Goal: Task Accomplishment & Management: Complete application form

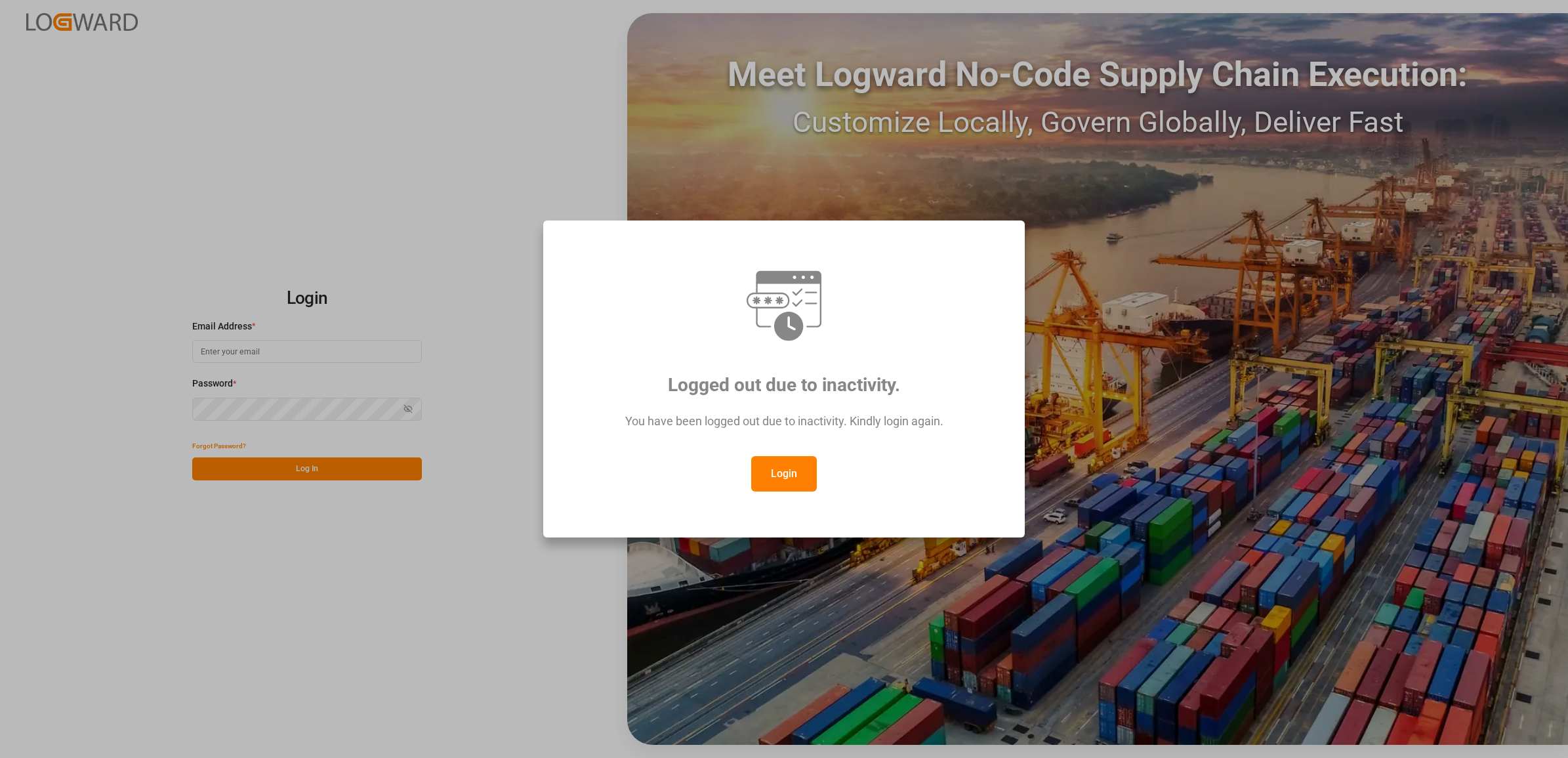
click at [791, 475] on button "Login" at bounding box center [784, 474] width 66 height 36
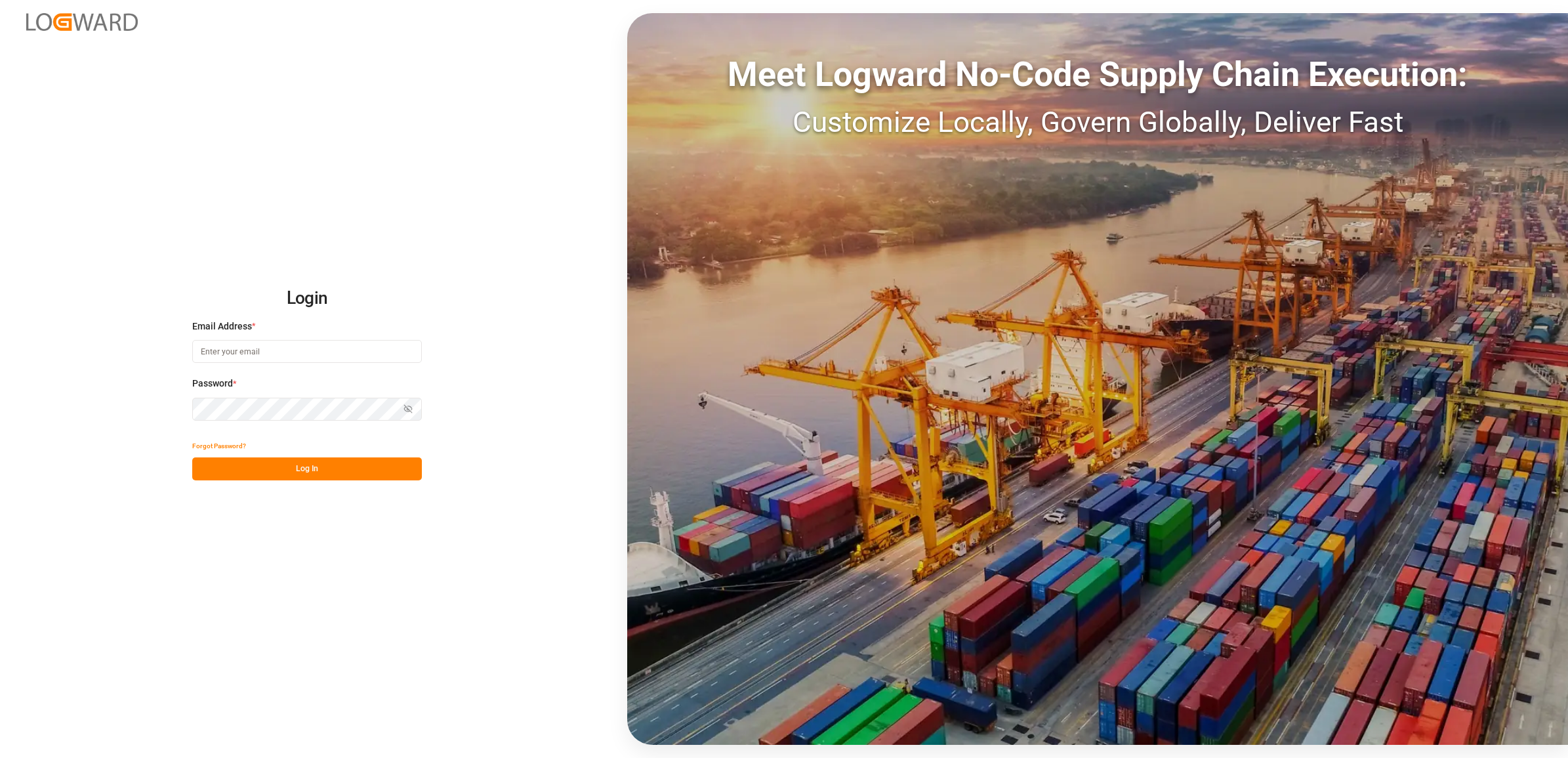
click at [243, 358] on input at bounding box center [306, 351] width 229 height 23
type input "[PERSON_NAME][EMAIL_ADDRESS][DOMAIN_NAME]"
click at [290, 466] on button "Log In" at bounding box center [306, 468] width 229 height 23
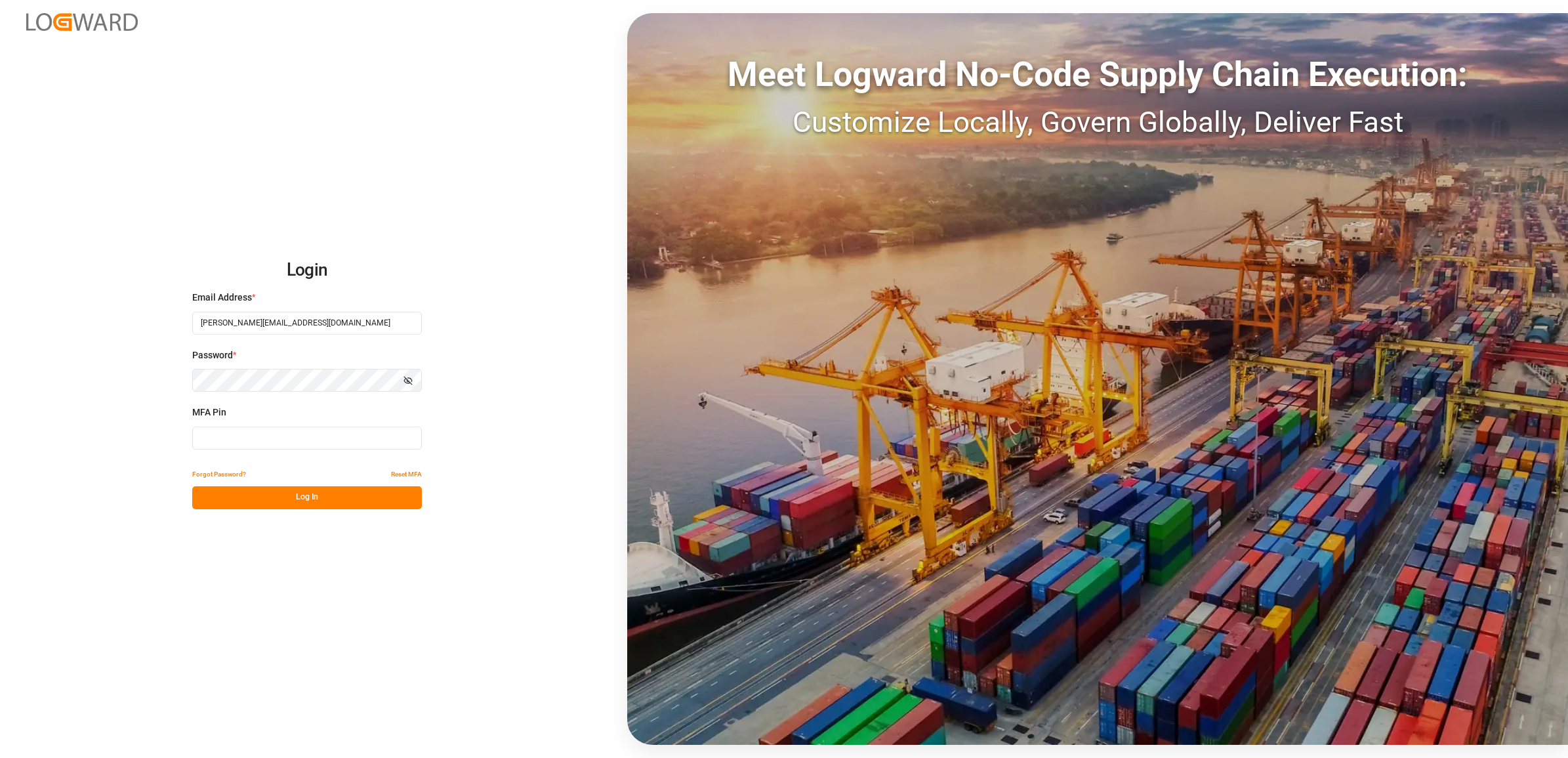
click at [230, 432] on input at bounding box center [306, 438] width 229 height 23
type input "389431"
click at [320, 499] on button "Log In" at bounding box center [306, 497] width 229 height 23
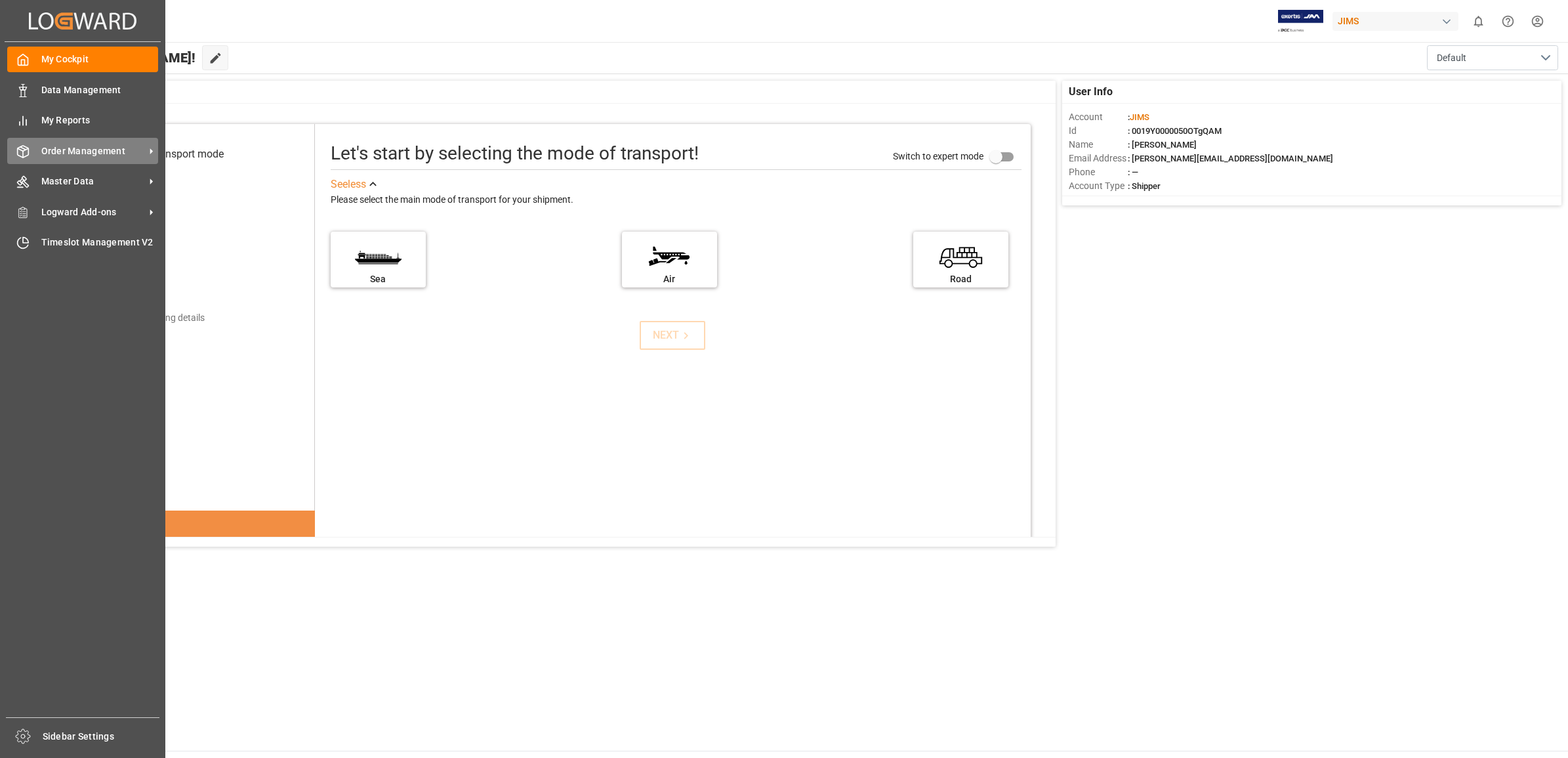
drag, startPoint x: 72, startPoint y: 152, endPoint x: 111, endPoint y: 159, distance: 39.6
click at [72, 152] on span "Order Management" at bounding box center [92, 151] width 103 height 14
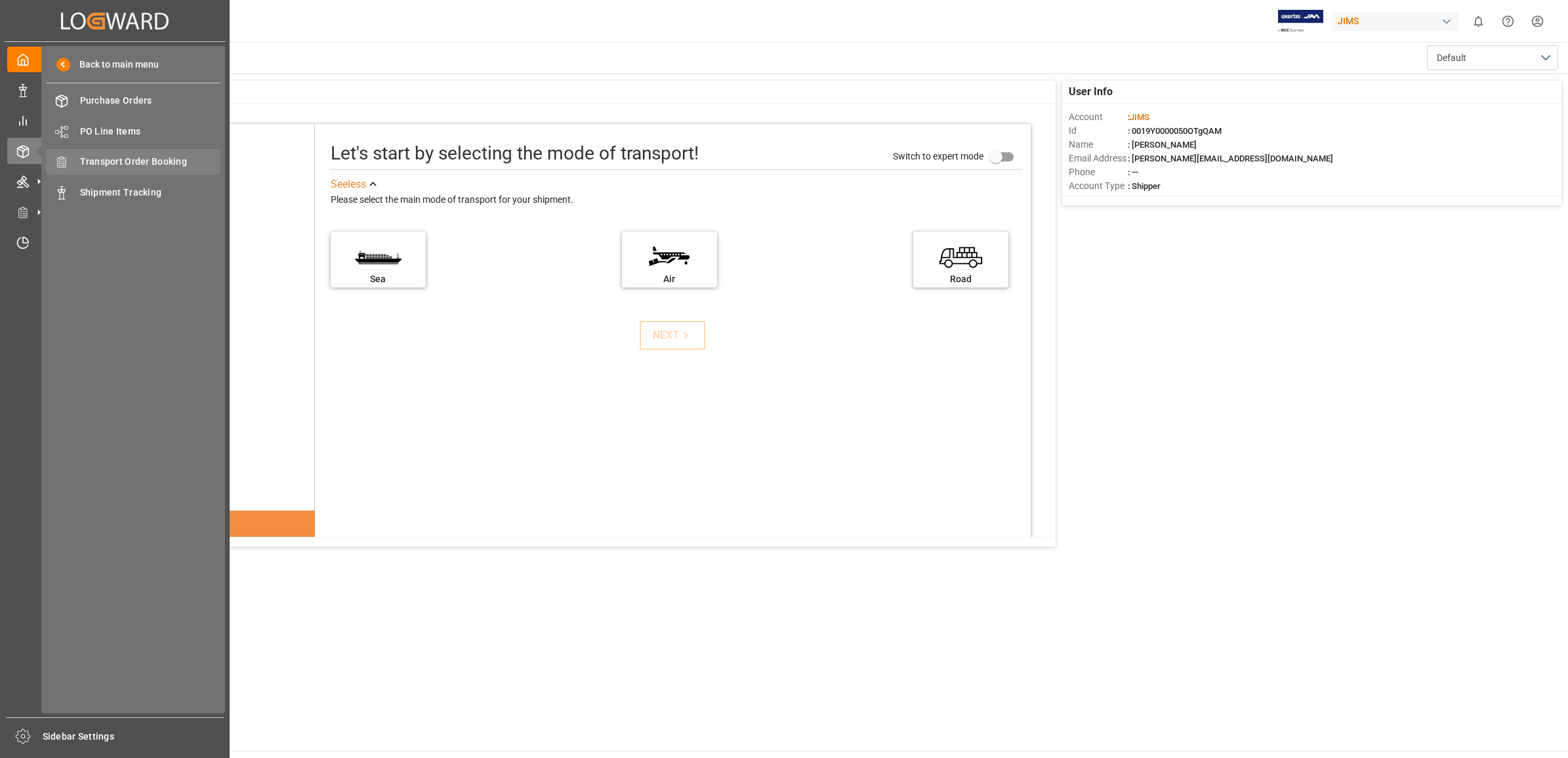
click at [162, 161] on span "Transport Order Booking" at bounding box center [151, 161] width 141 height 14
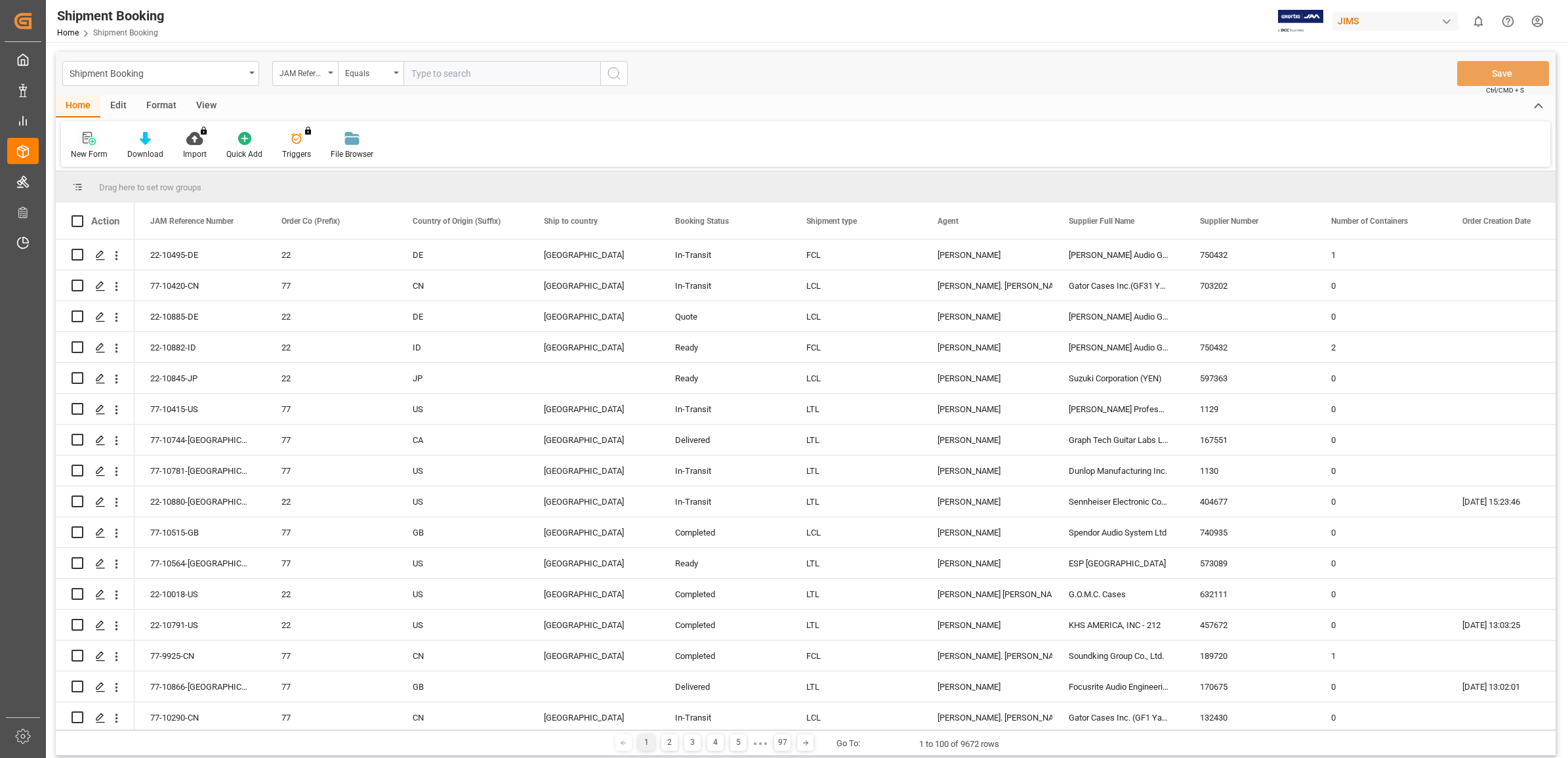
click at [89, 143] on icon at bounding box center [89, 138] width 13 height 13
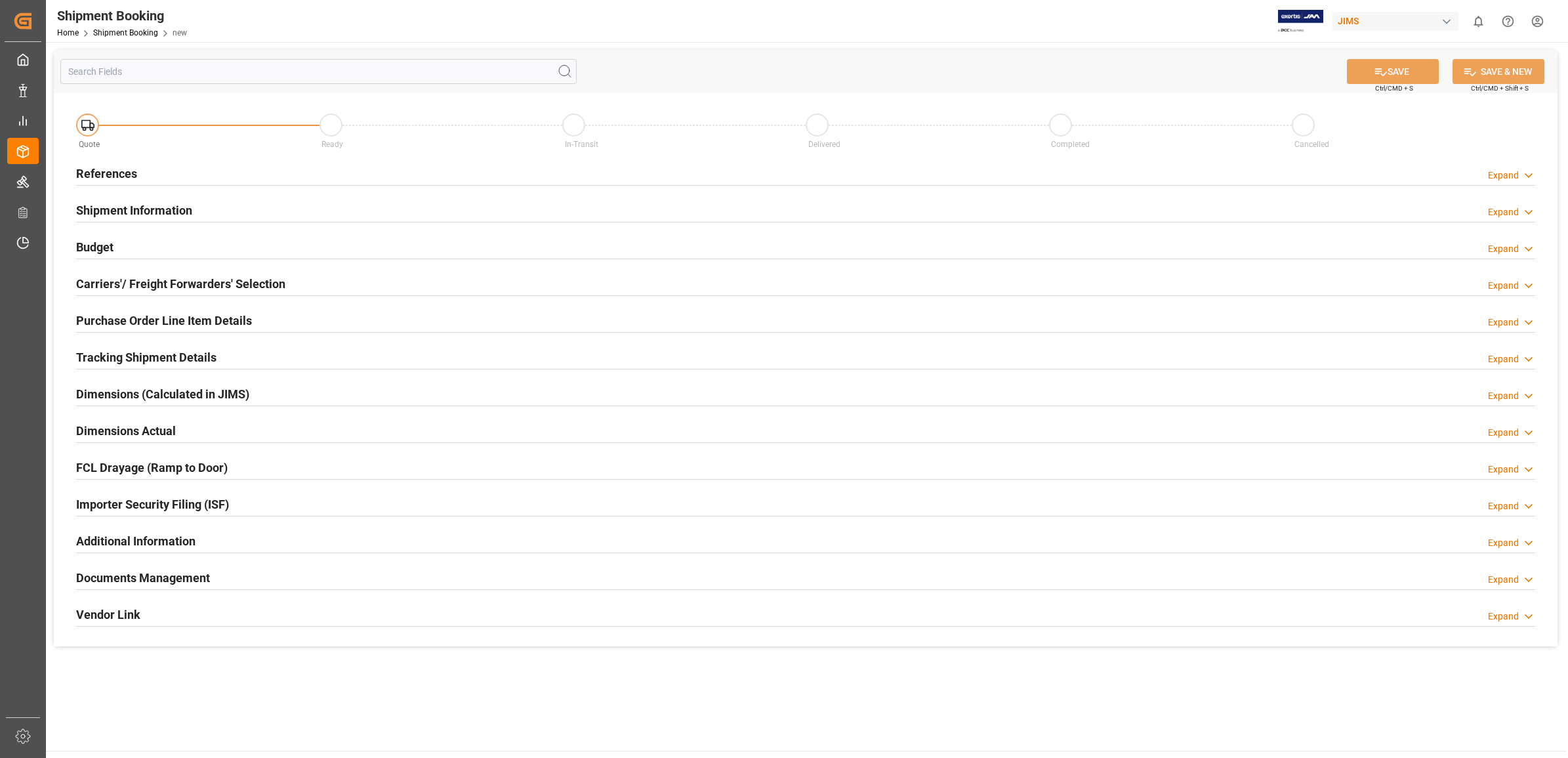
click at [112, 171] on h2 "References" at bounding box center [106, 173] width 61 height 17
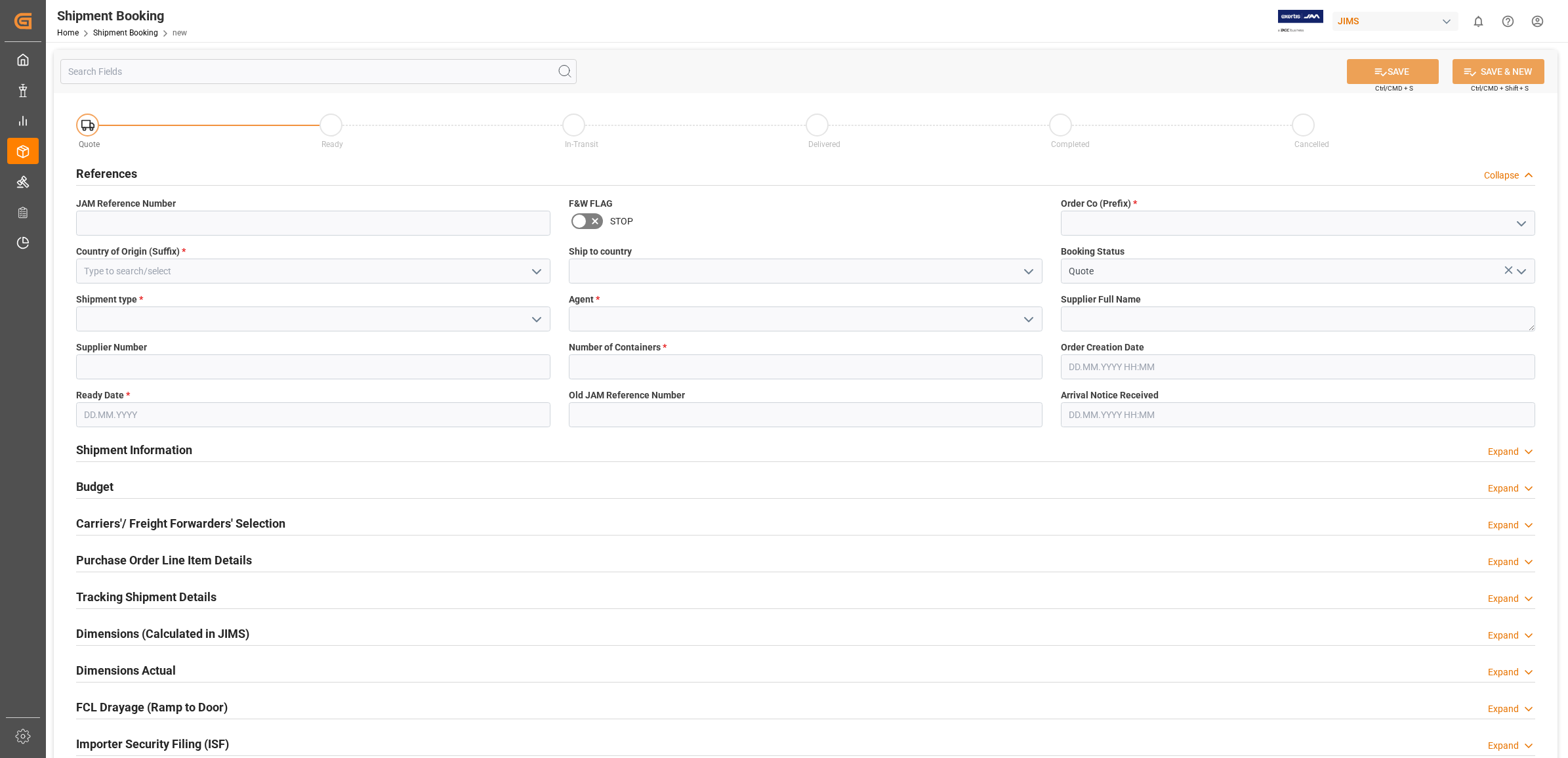
click at [1520, 219] on icon "open menu" at bounding box center [1520, 223] width 16 height 16
click at [1109, 277] on div "77" at bounding box center [1298, 282] width 473 height 29
type input "77"
click at [1022, 320] on icon "open menu" at bounding box center [1028, 319] width 16 height 16
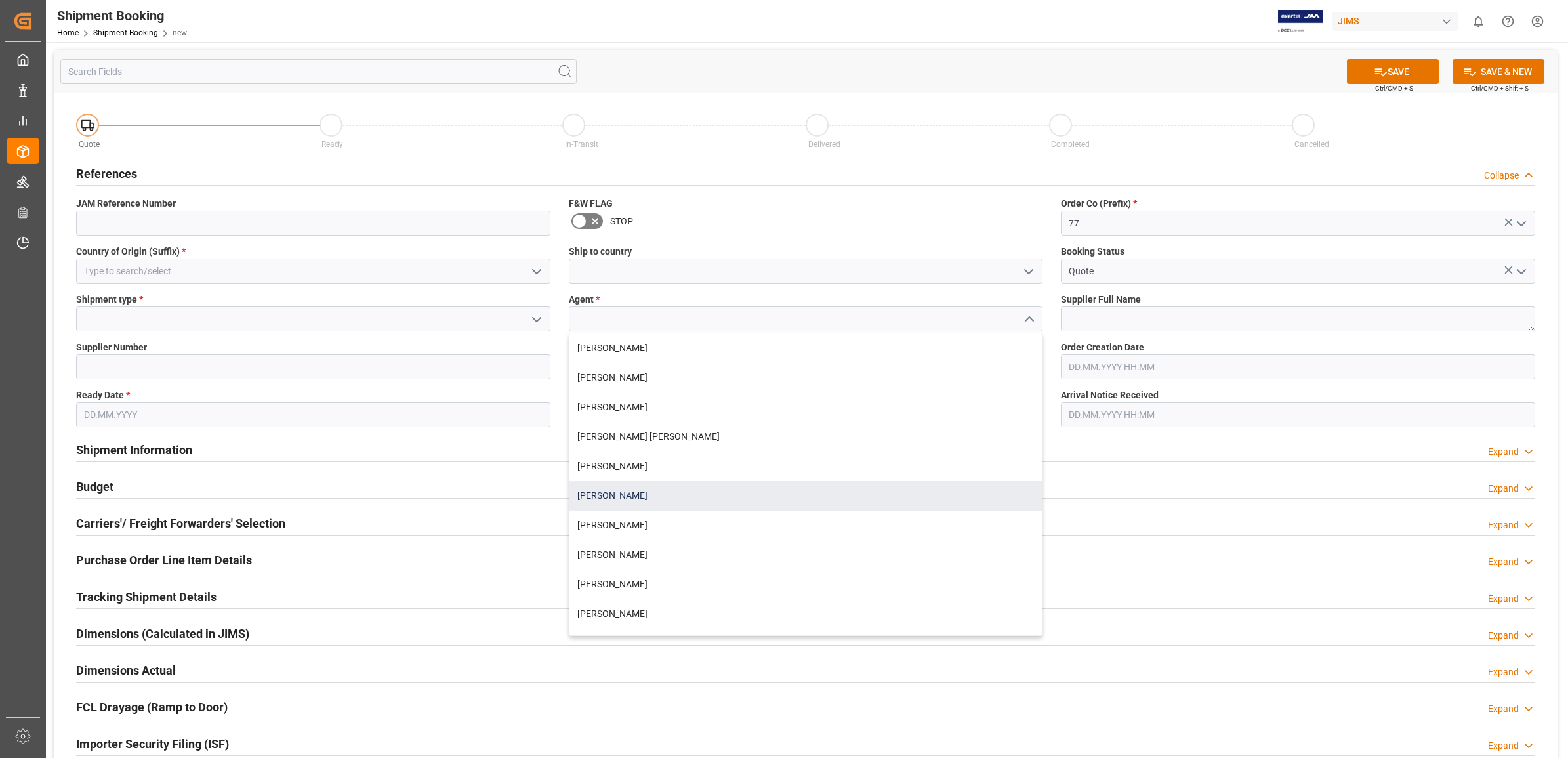
scroll to position [82, 0]
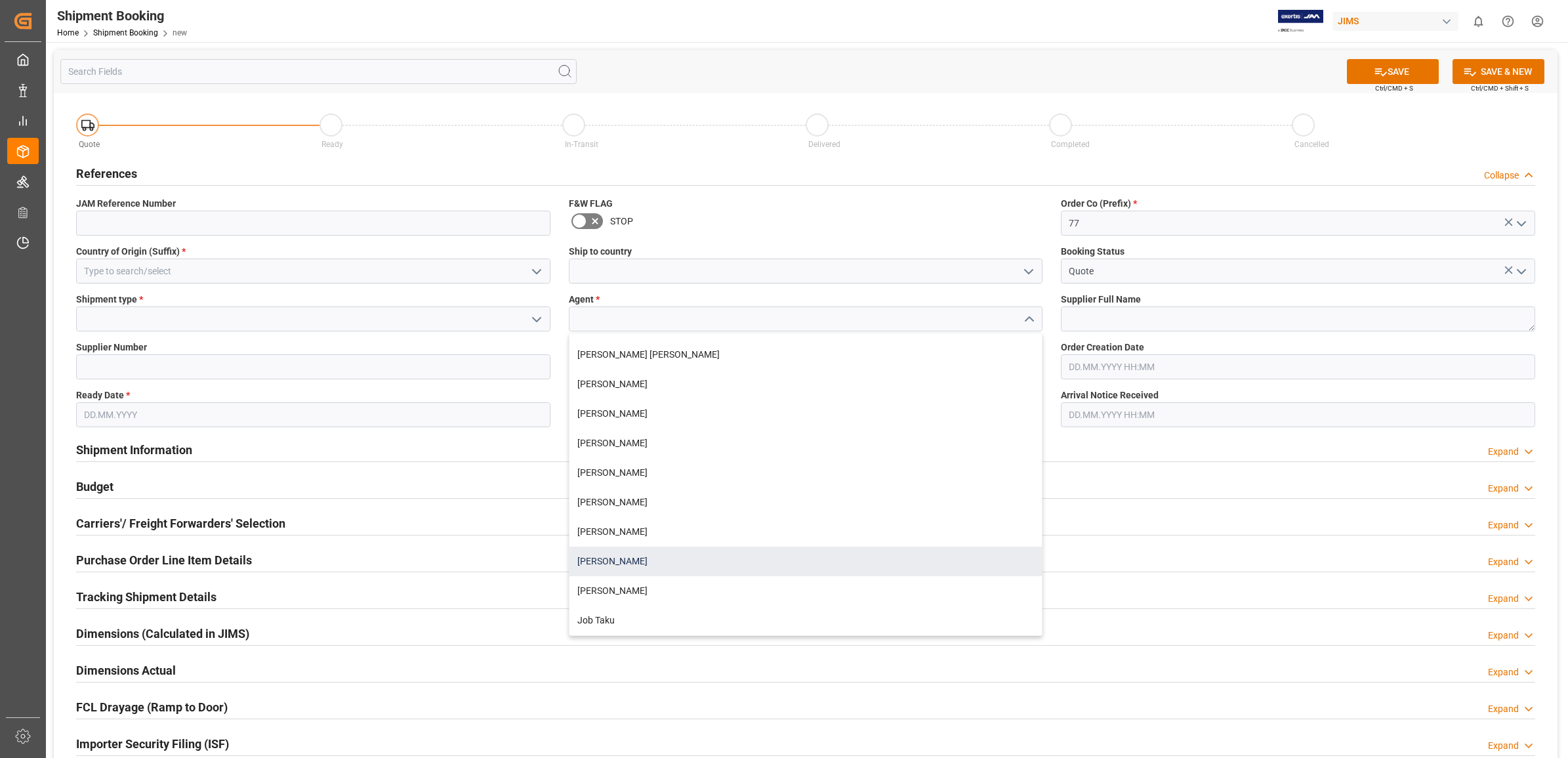
click at [631, 555] on div "[PERSON_NAME]" at bounding box center [806, 561] width 473 height 29
type input "[PERSON_NAME]"
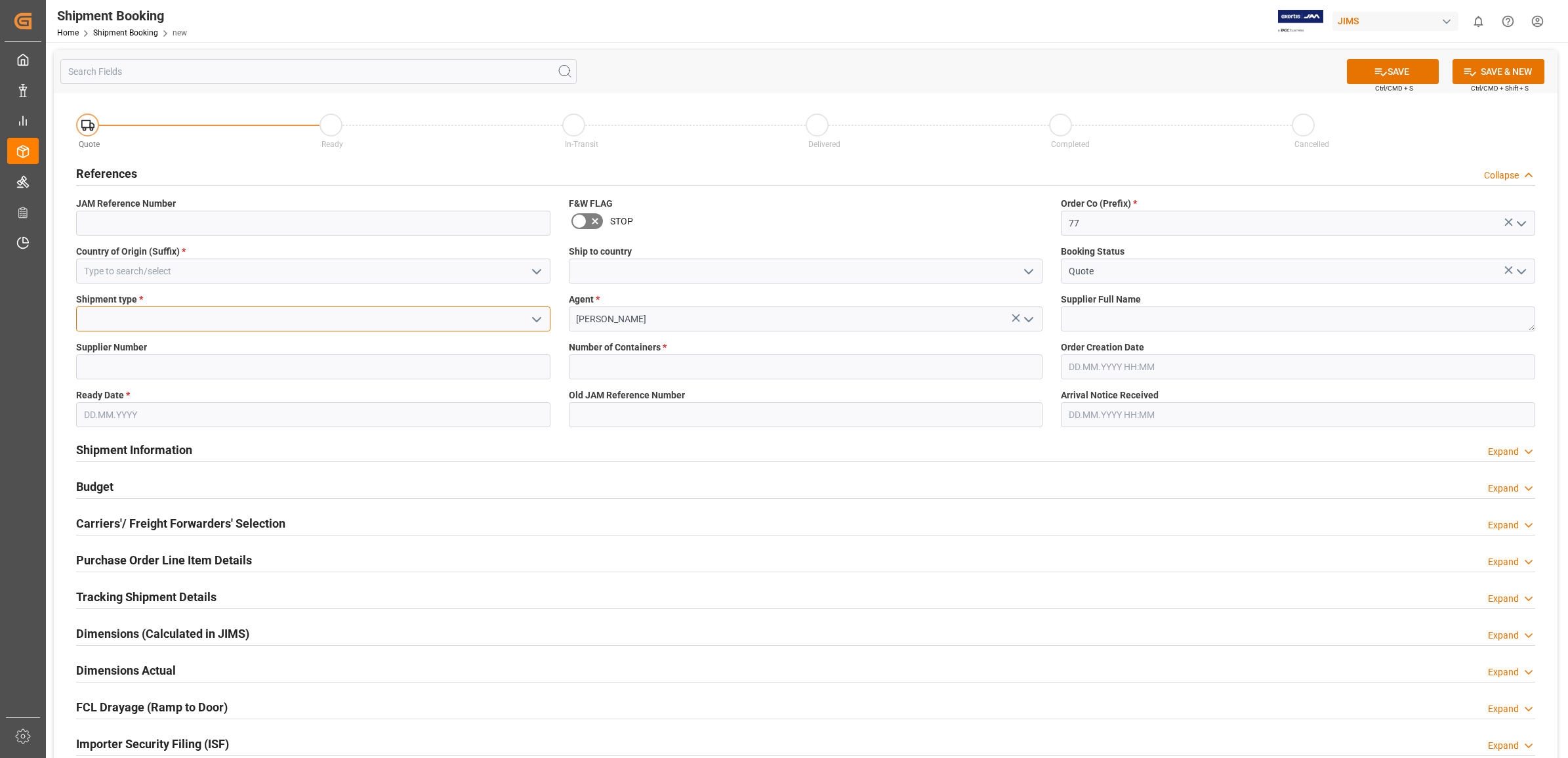
click at [223, 315] on input at bounding box center [313, 318] width 474 height 25
click at [531, 319] on icon "open menu" at bounding box center [536, 319] width 16 height 16
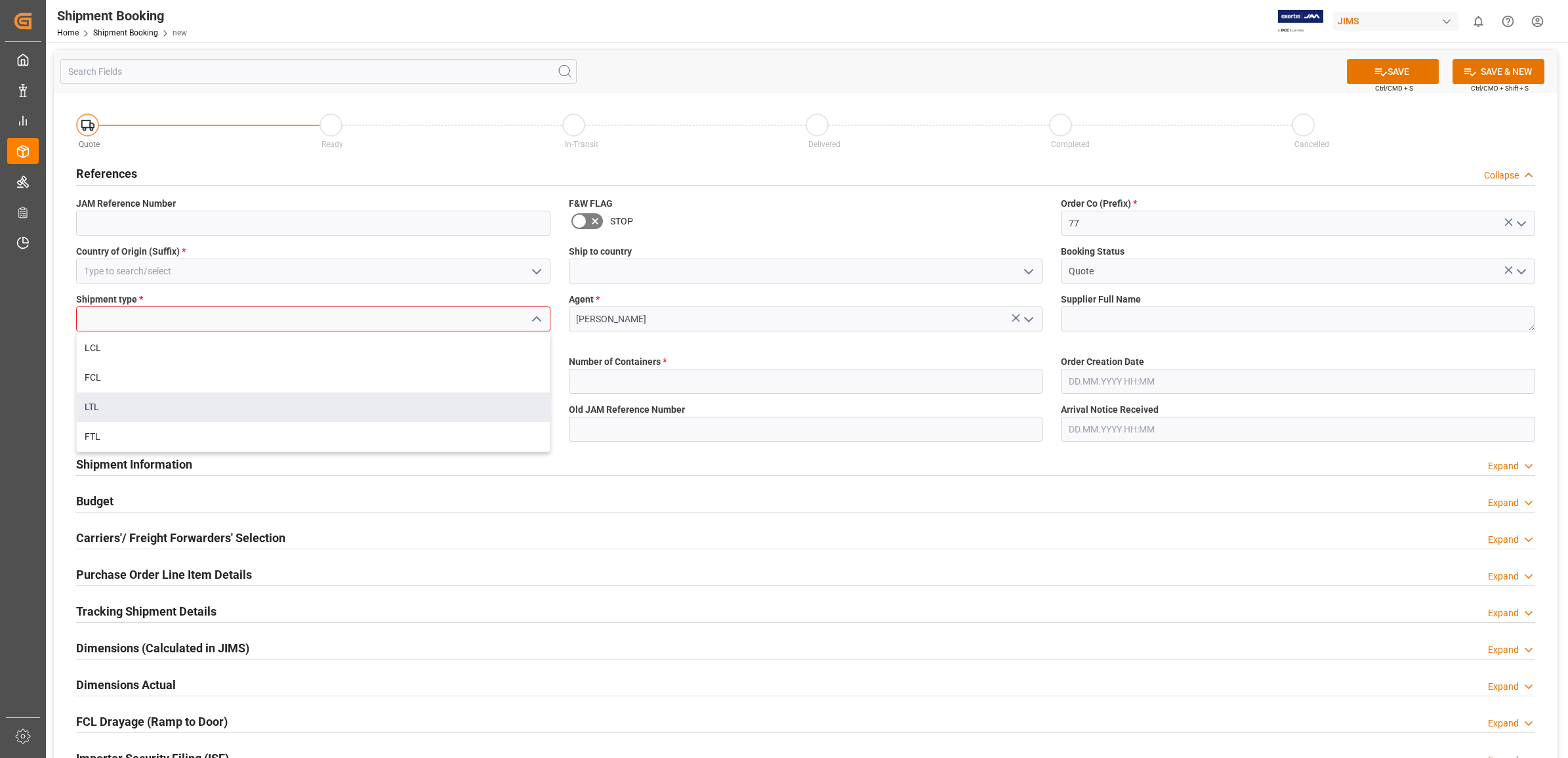
click at [100, 404] on div "LTL" at bounding box center [313, 407] width 473 height 29
type input "LTL"
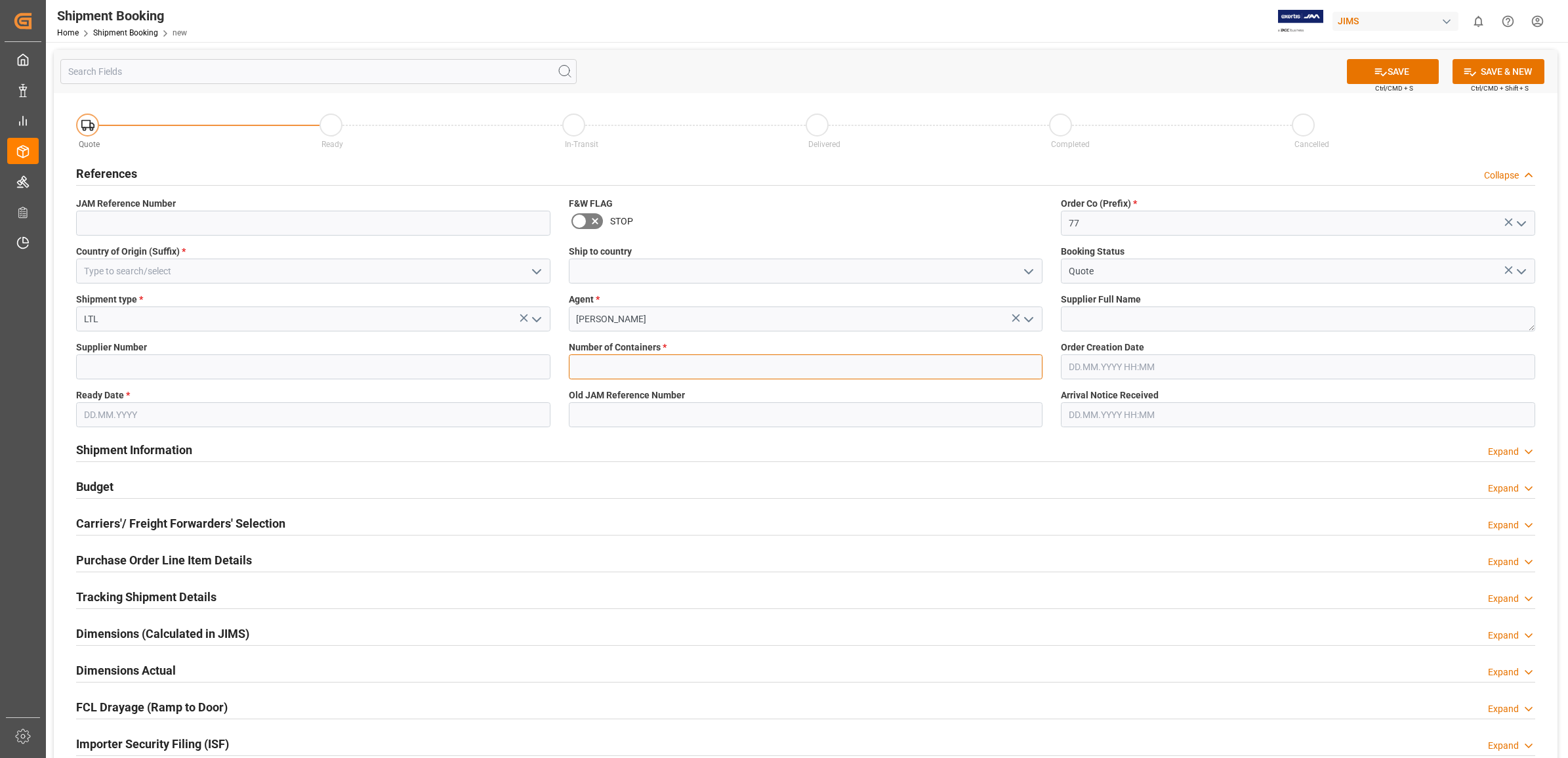
click at [833, 368] on input "text" at bounding box center [805, 367] width 474 height 25
type input "0"
type input "77-10570-[GEOGRAPHIC_DATA]"
type input "GB"
type input "1285"
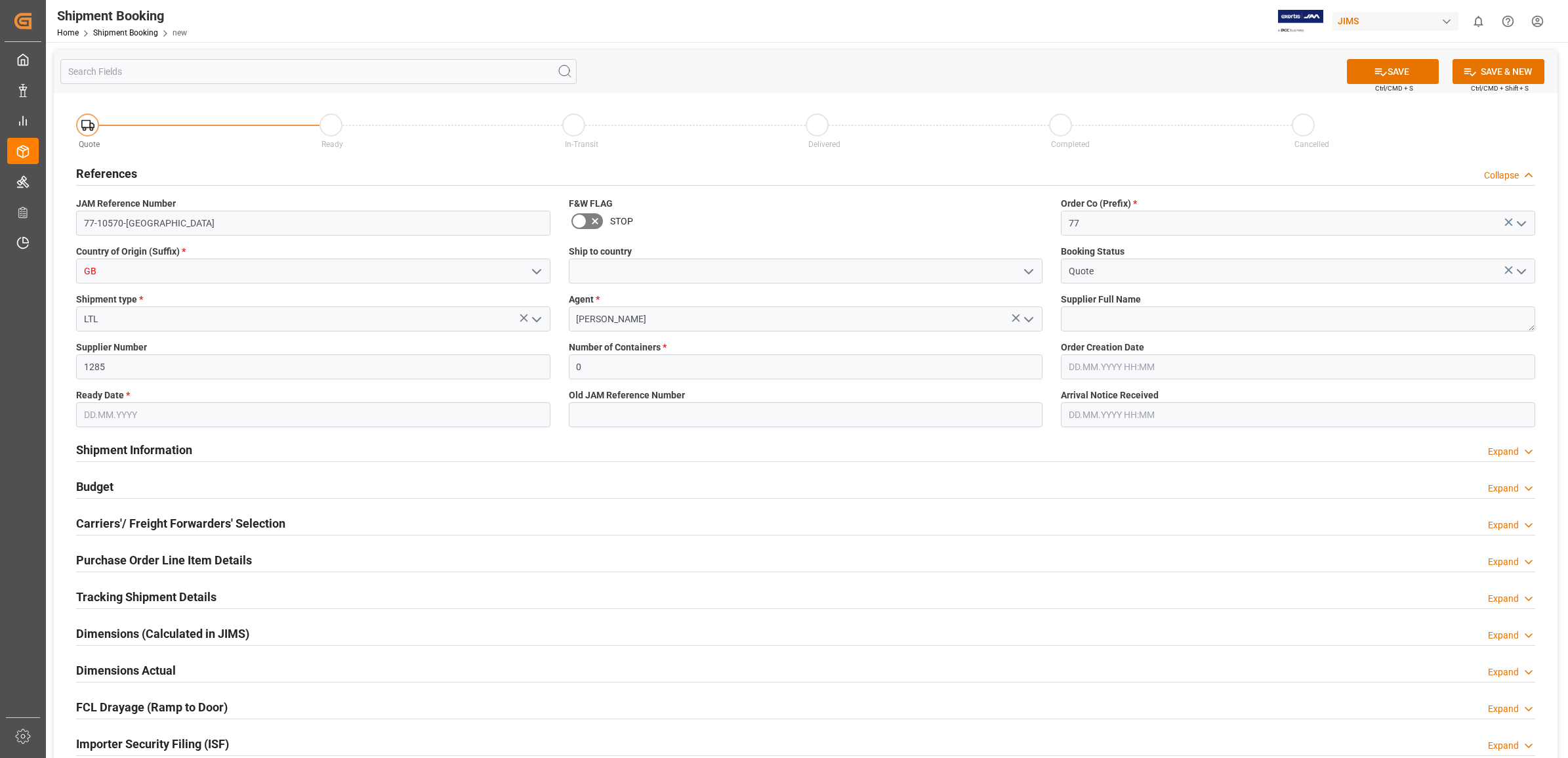
type input "[DATE]"
click at [1136, 323] on textarea at bounding box center [1298, 318] width 474 height 25
type textarea "JEM Smoke INC"
click at [115, 369] on input "1285" at bounding box center [313, 367] width 474 height 25
drag, startPoint x: 34, startPoint y: 367, endPoint x: 15, endPoint y: 365, distance: 19.1
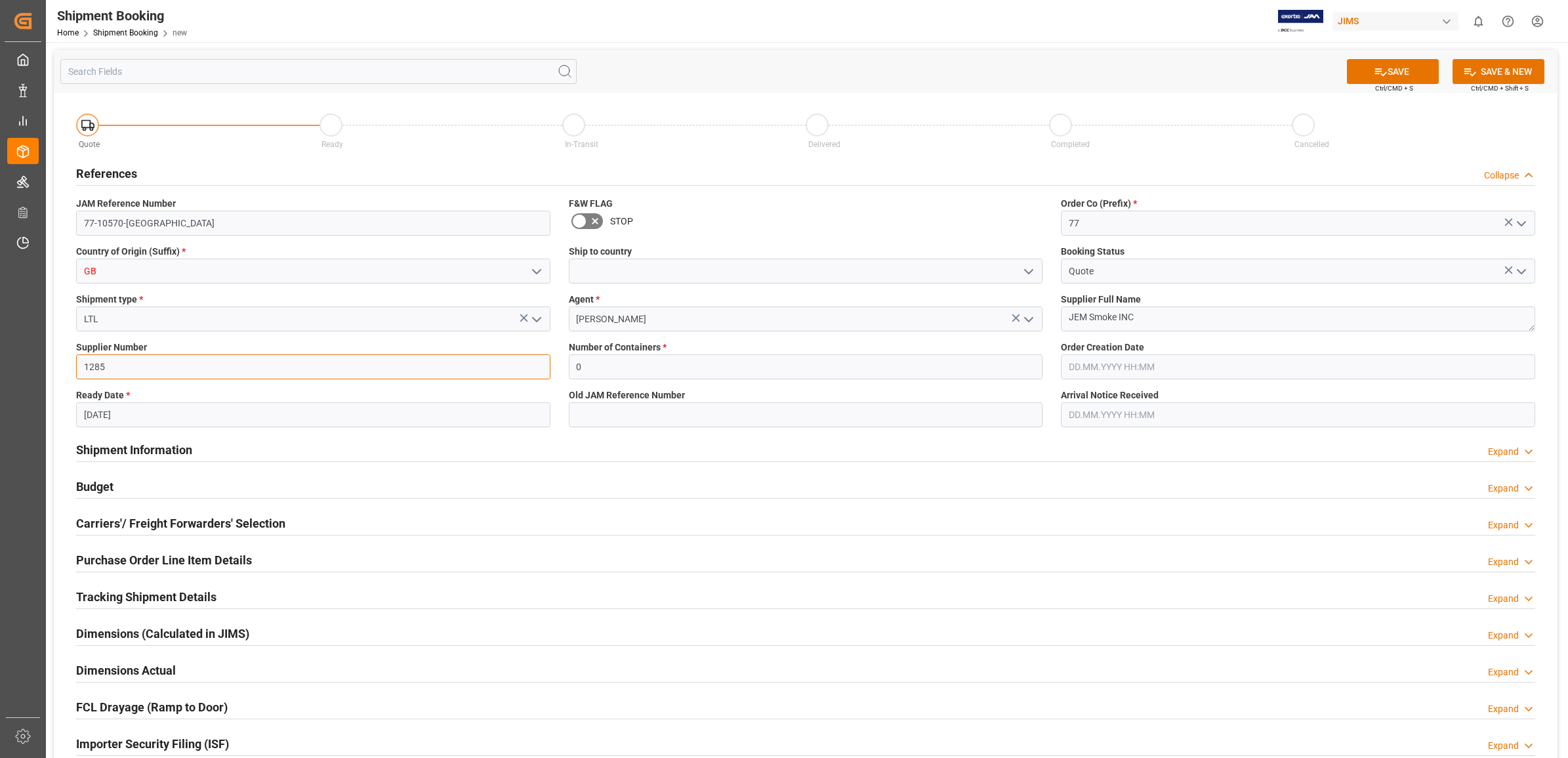
click at [15, 365] on div "Created by potrace 1.15, written by [PERSON_NAME] [DATE]-[DATE] Created by potr…" at bounding box center [784, 379] width 1568 height 758
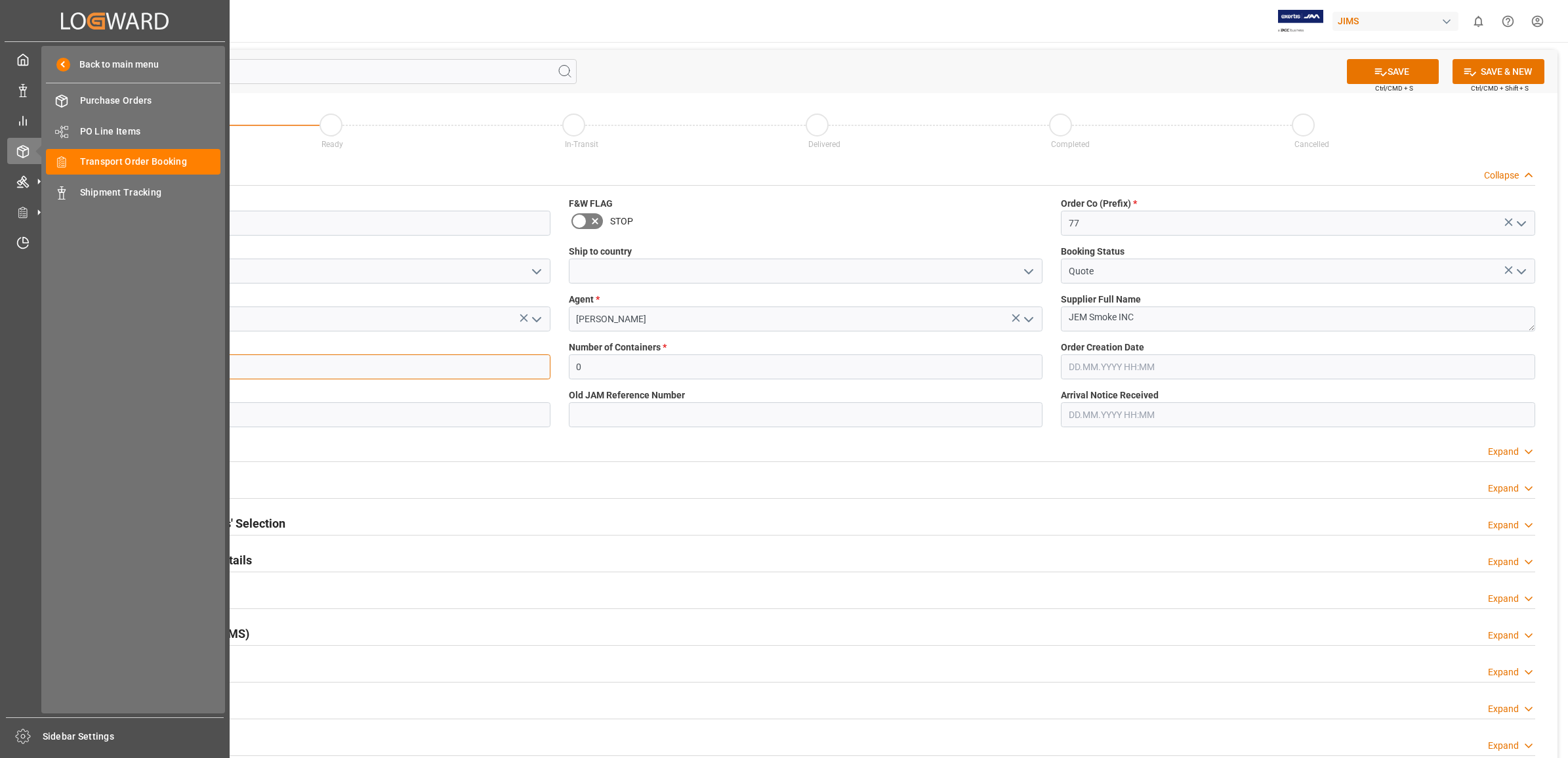
paste input "207588"
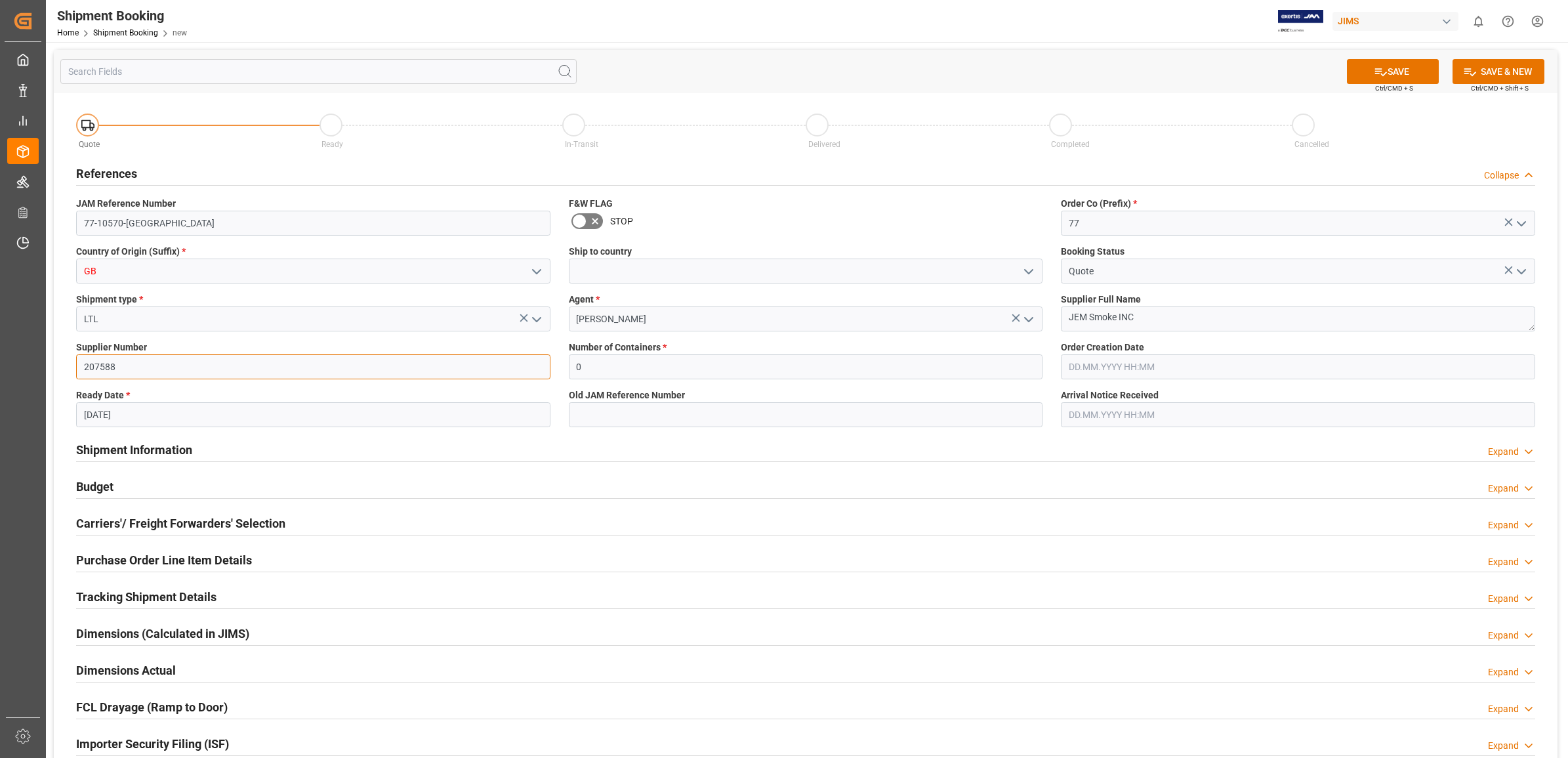
type input "207588"
click at [187, 413] on input "[DATE]" at bounding box center [313, 414] width 474 height 25
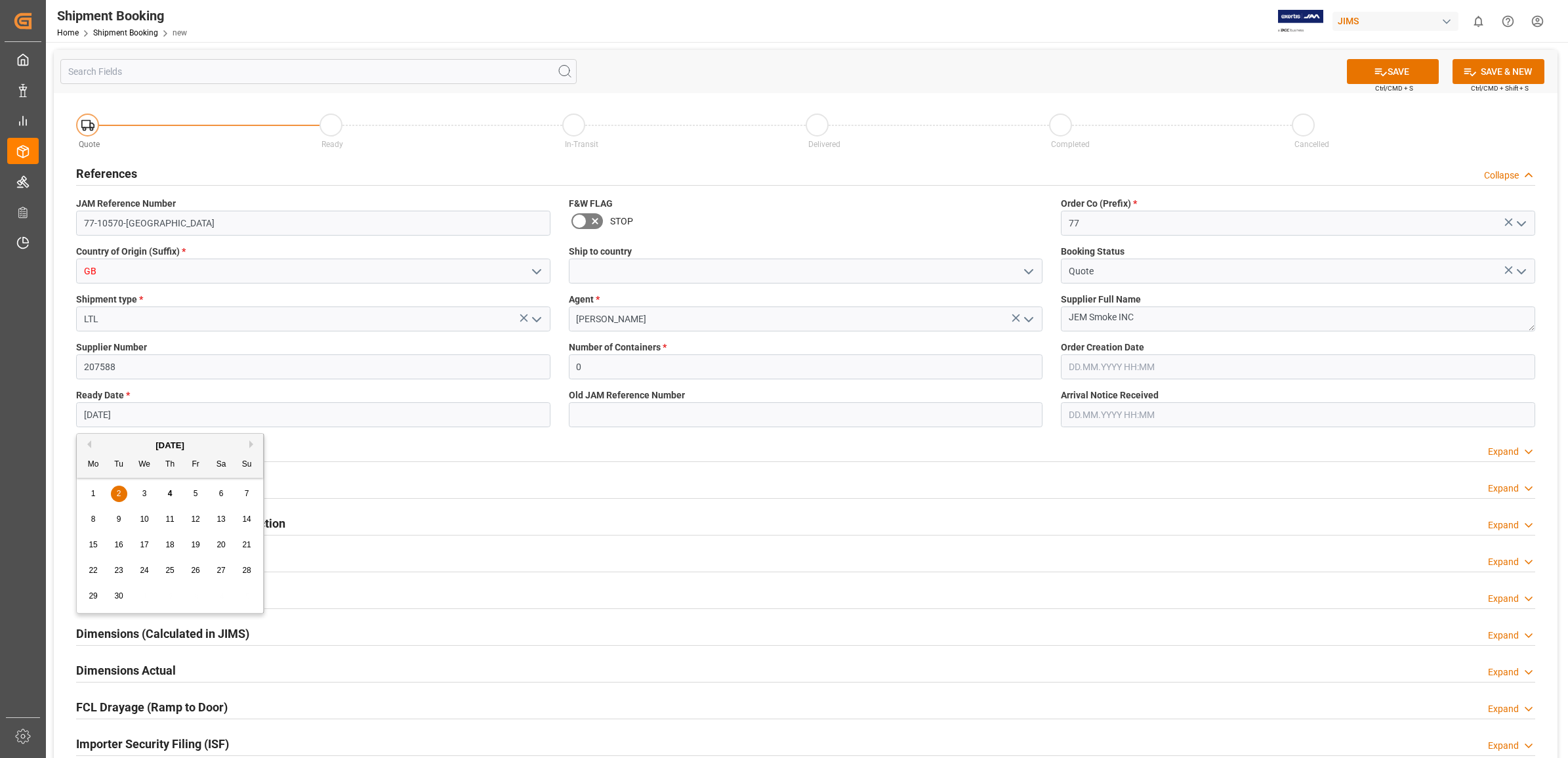
click at [163, 492] on div "4" at bounding box center [170, 494] width 16 height 16
type input "[DATE]"
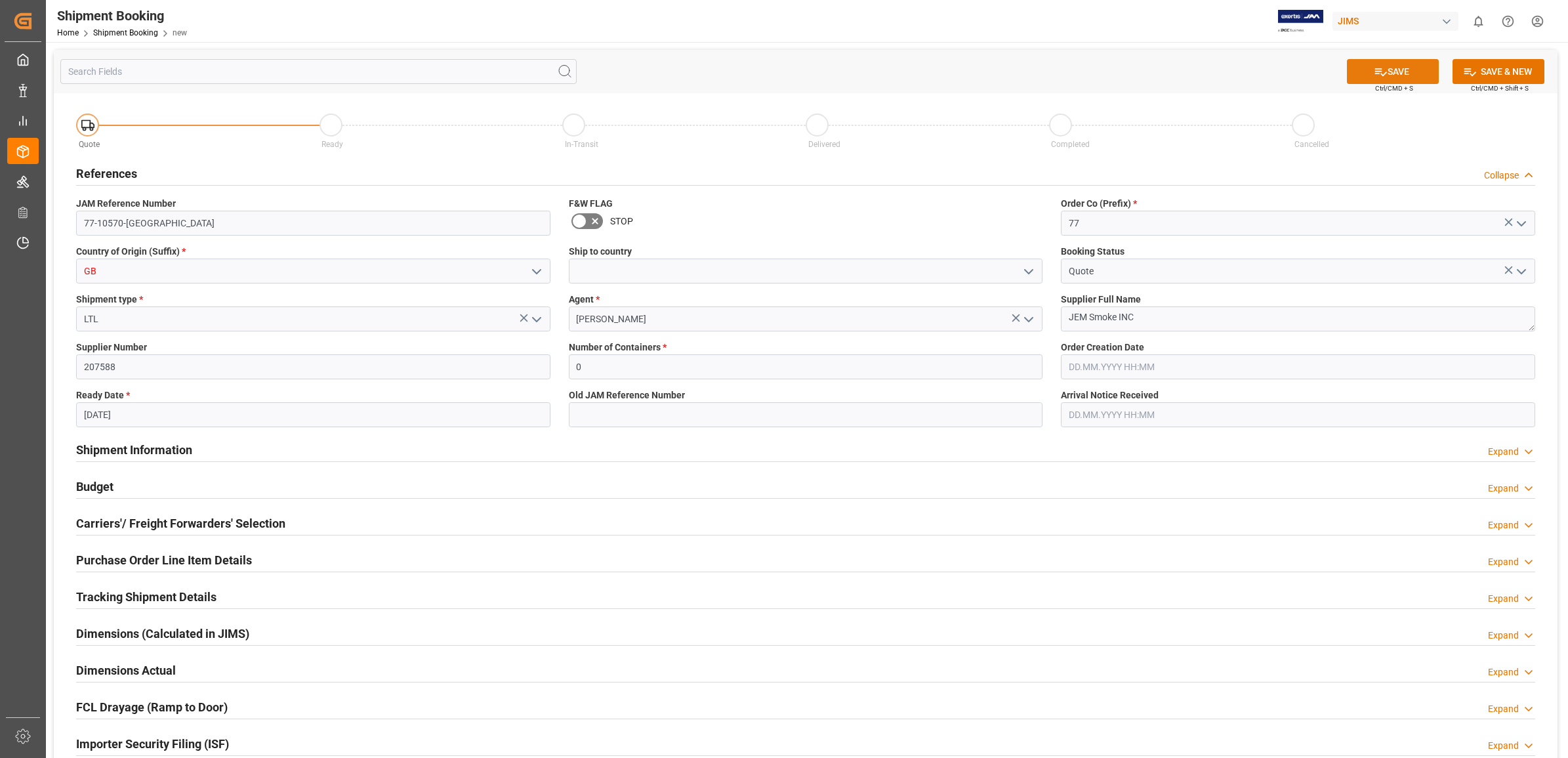
click at [1413, 74] on button "SAVE" at bounding box center [1393, 71] width 92 height 25
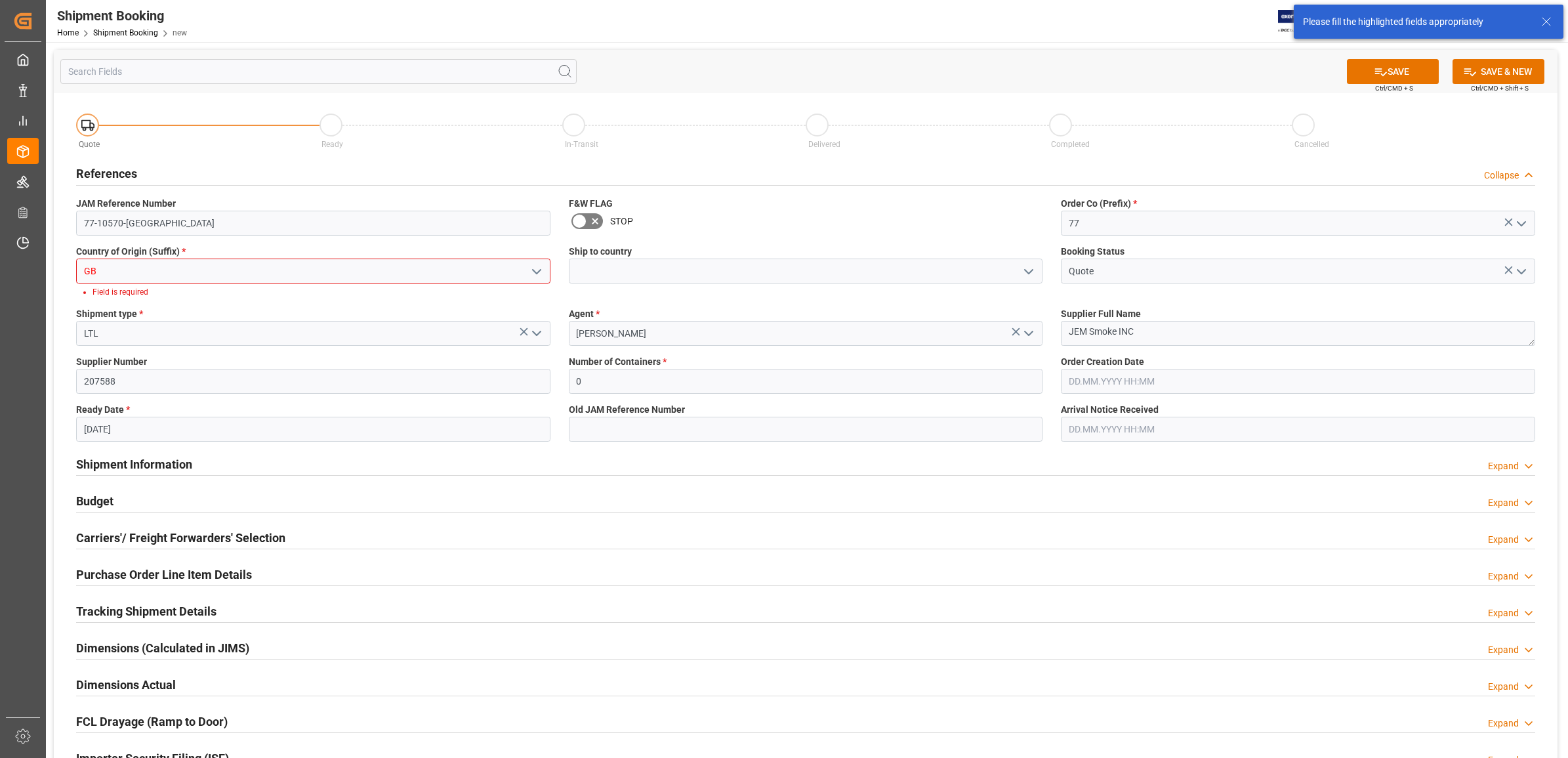
click at [528, 266] on button "open menu" at bounding box center [535, 272] width 20 height 20
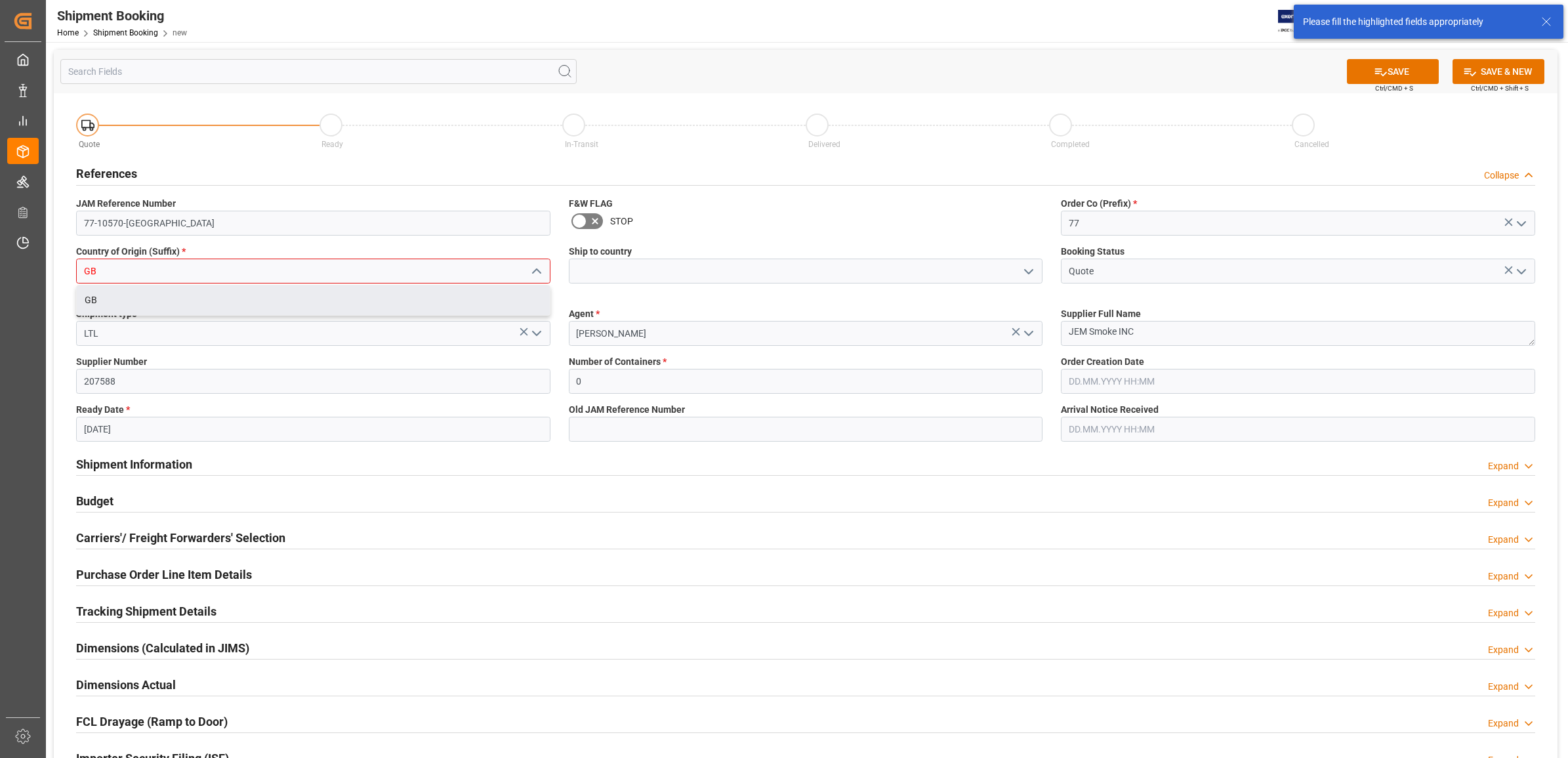
drag, startPoint x: 150, startPoint y: 266, endPoint x: 143, endPoint y: 271, distance: 8.6
click at [143, 270] on input "GB" at bounding box center [313, 271] width 474 height 25
drag, startPoint x: 136, startPoint y: 271, endPoint x: 80, endPoint y: 271, distance: 56.0
click at [80, 271] on input "GB" at bounding box center [313, 271] width 474 height 25
click at [129, 295] on div "US" at bounding box center [313, 300] width 473 height 29
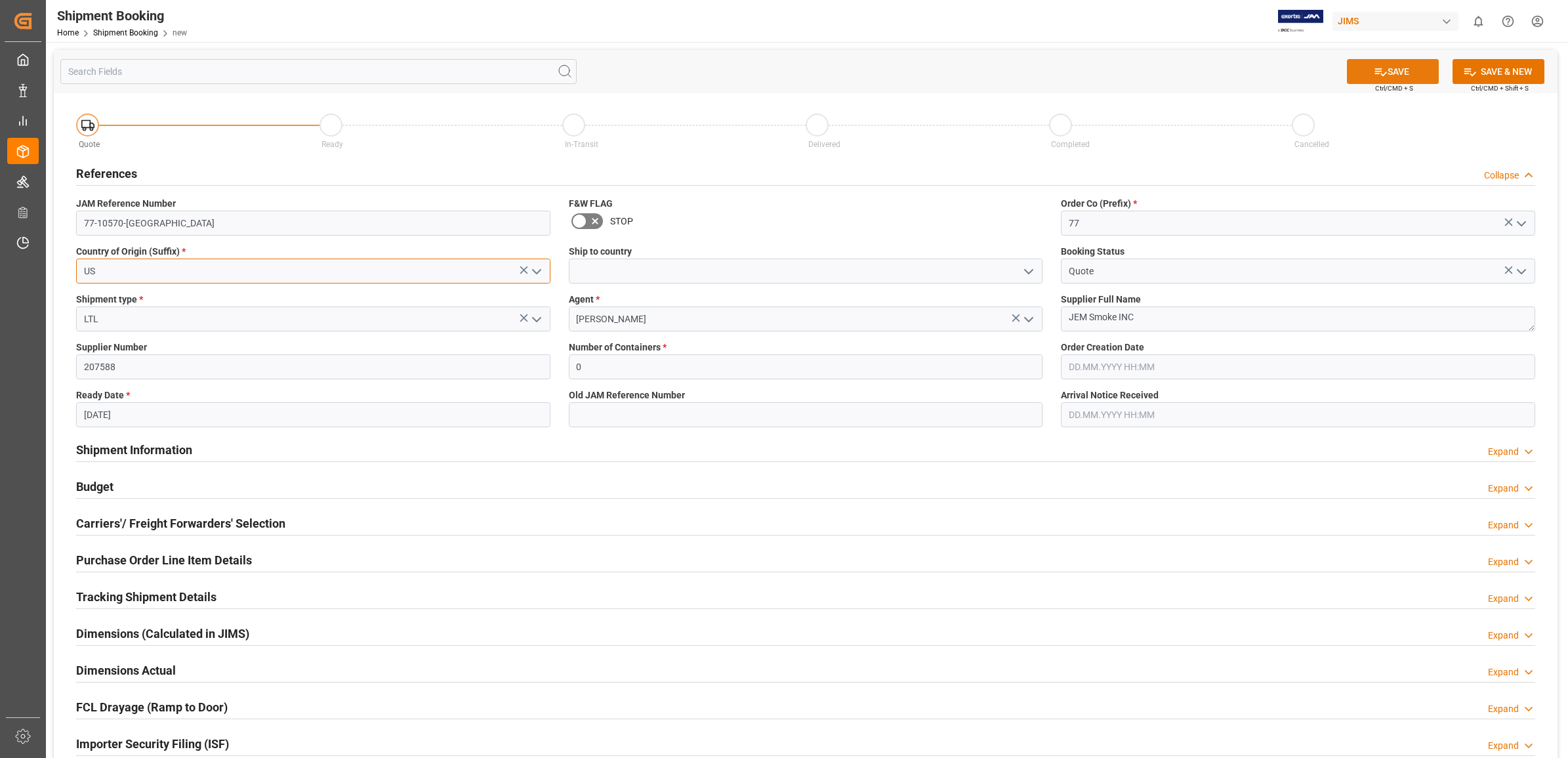
type input "US"
click at [1410, 69] on button "SAVE" at bounding box center [1393, 71] width 92 height 25
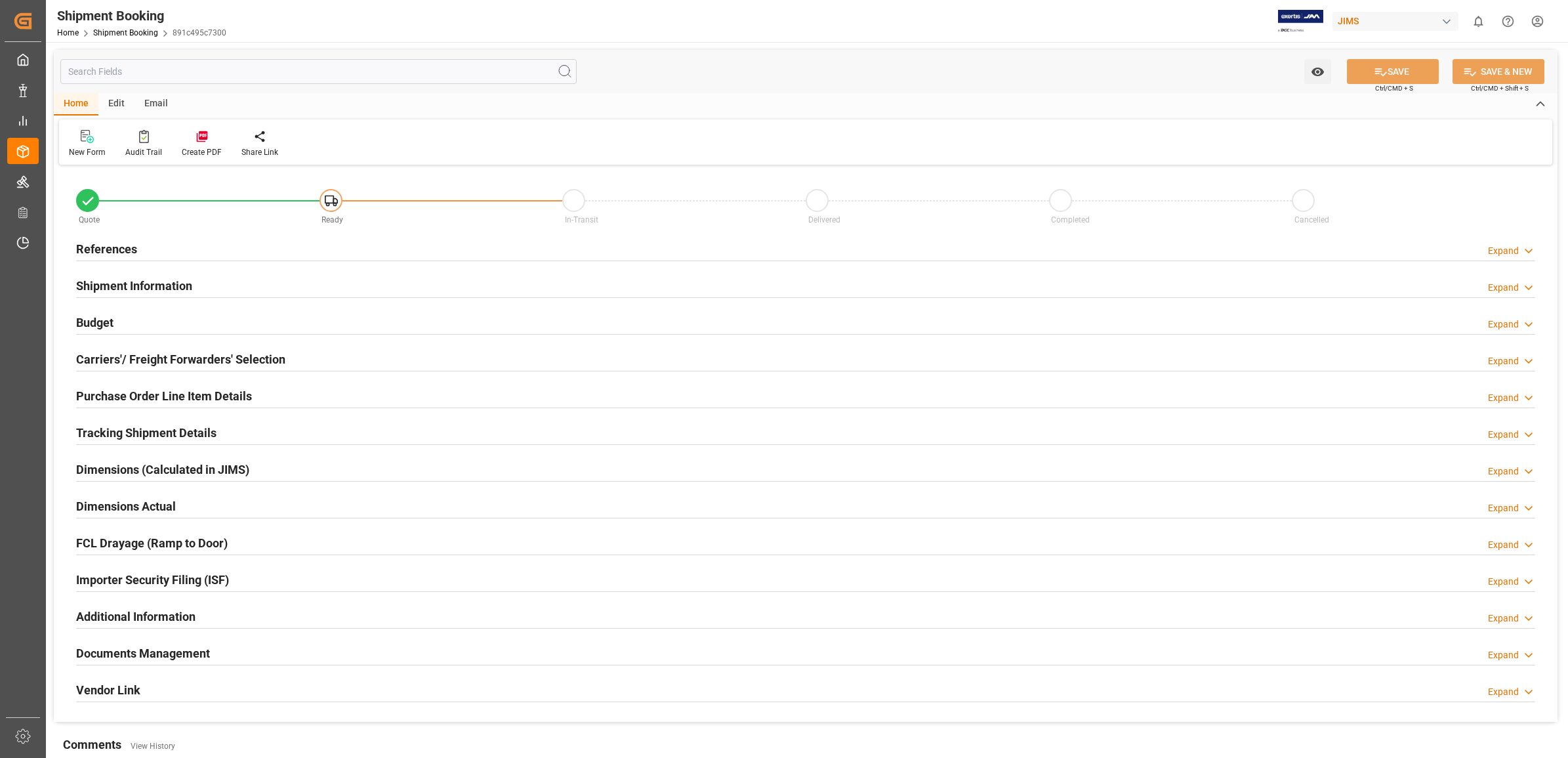
type input "0"
type input "[DATE]"
click at [93, 244] on h2 "References" at bounding box center [106, 249] width 61 height 17
